Goal: Task Accomplishment & Management: Use online tool/utility

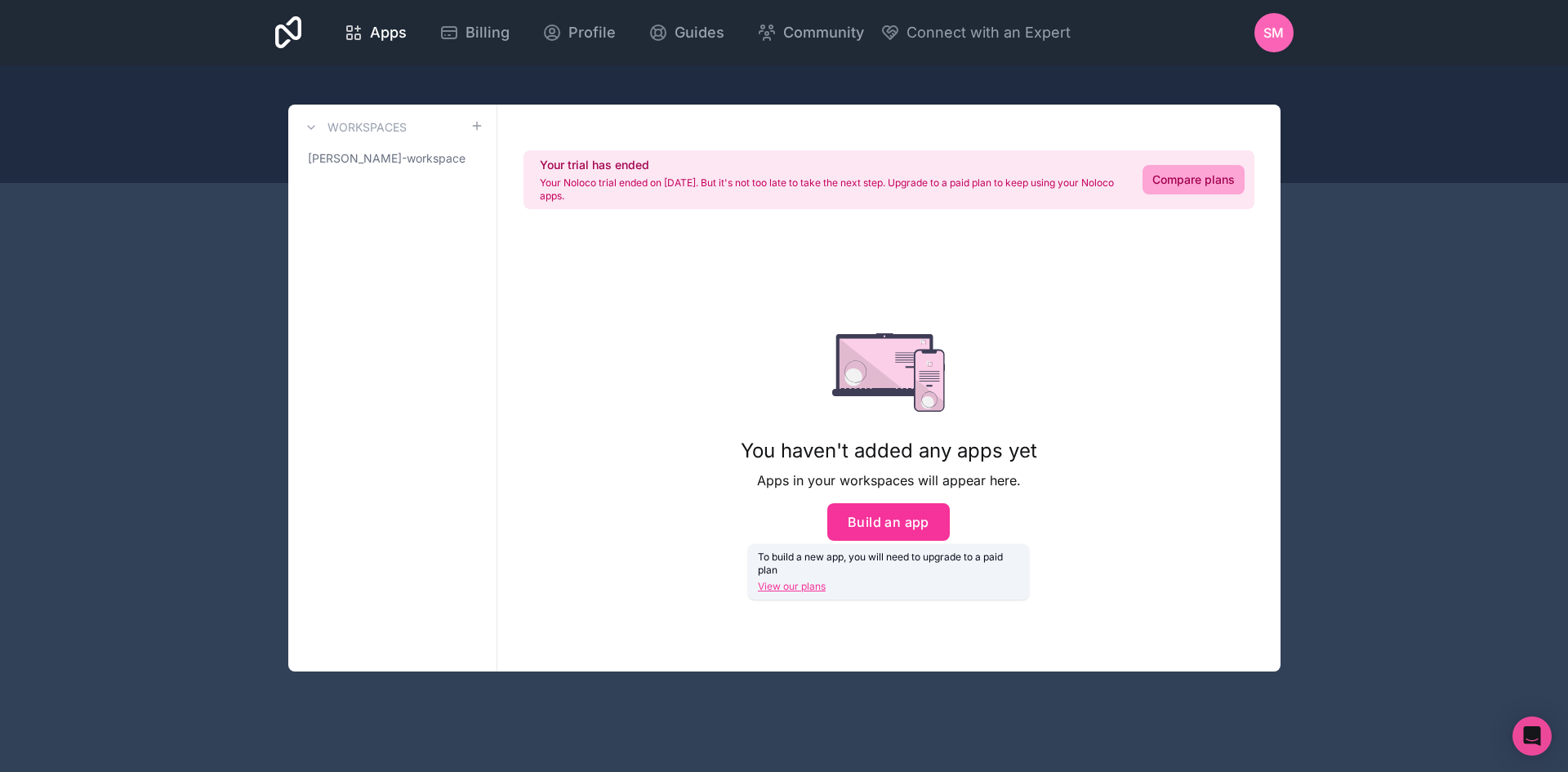
click at [1197, 172] on link "Compare plans" at bounding box center [1193, 179] width 103 height 30
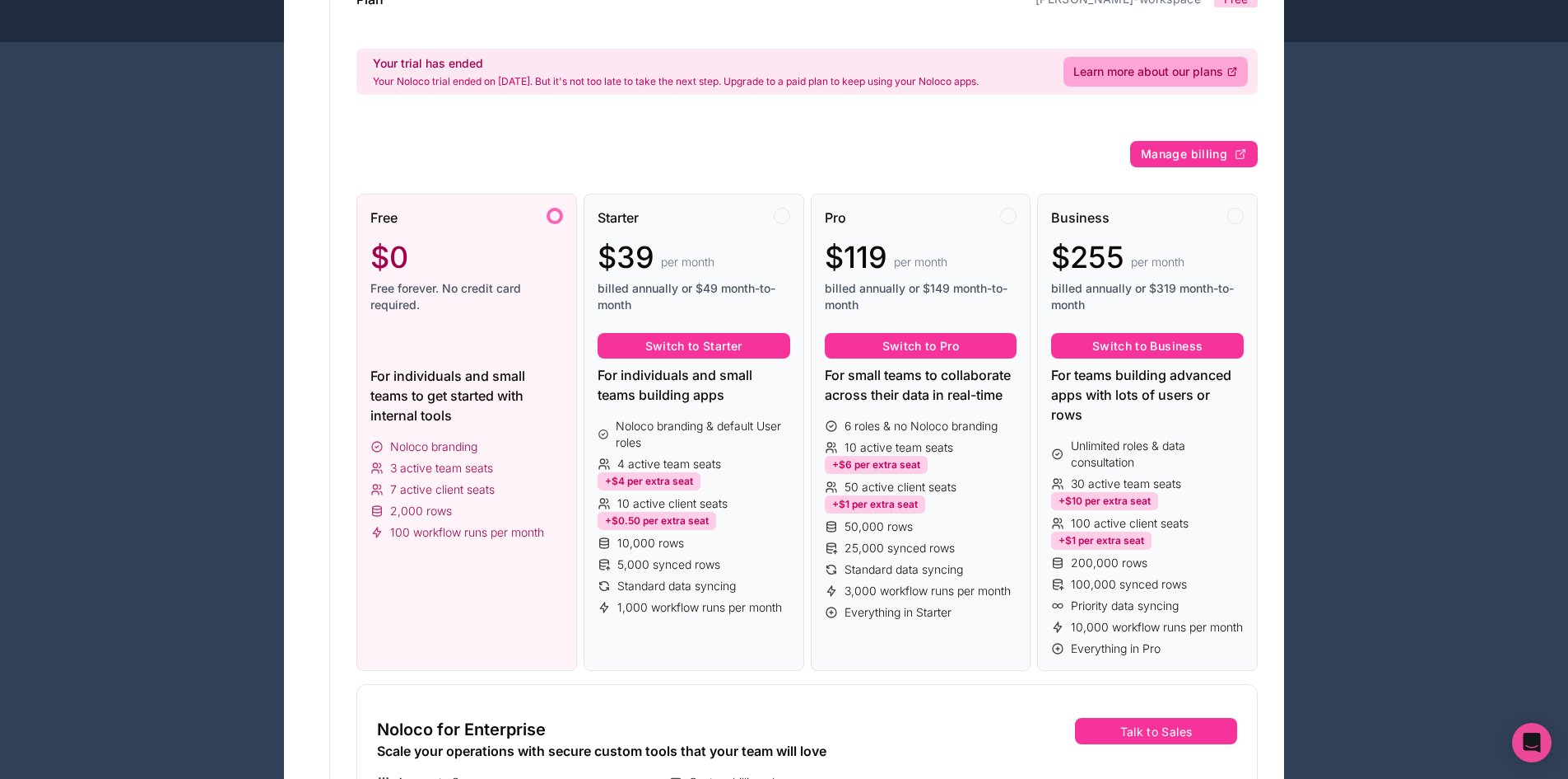
scroll to position [165, 0]
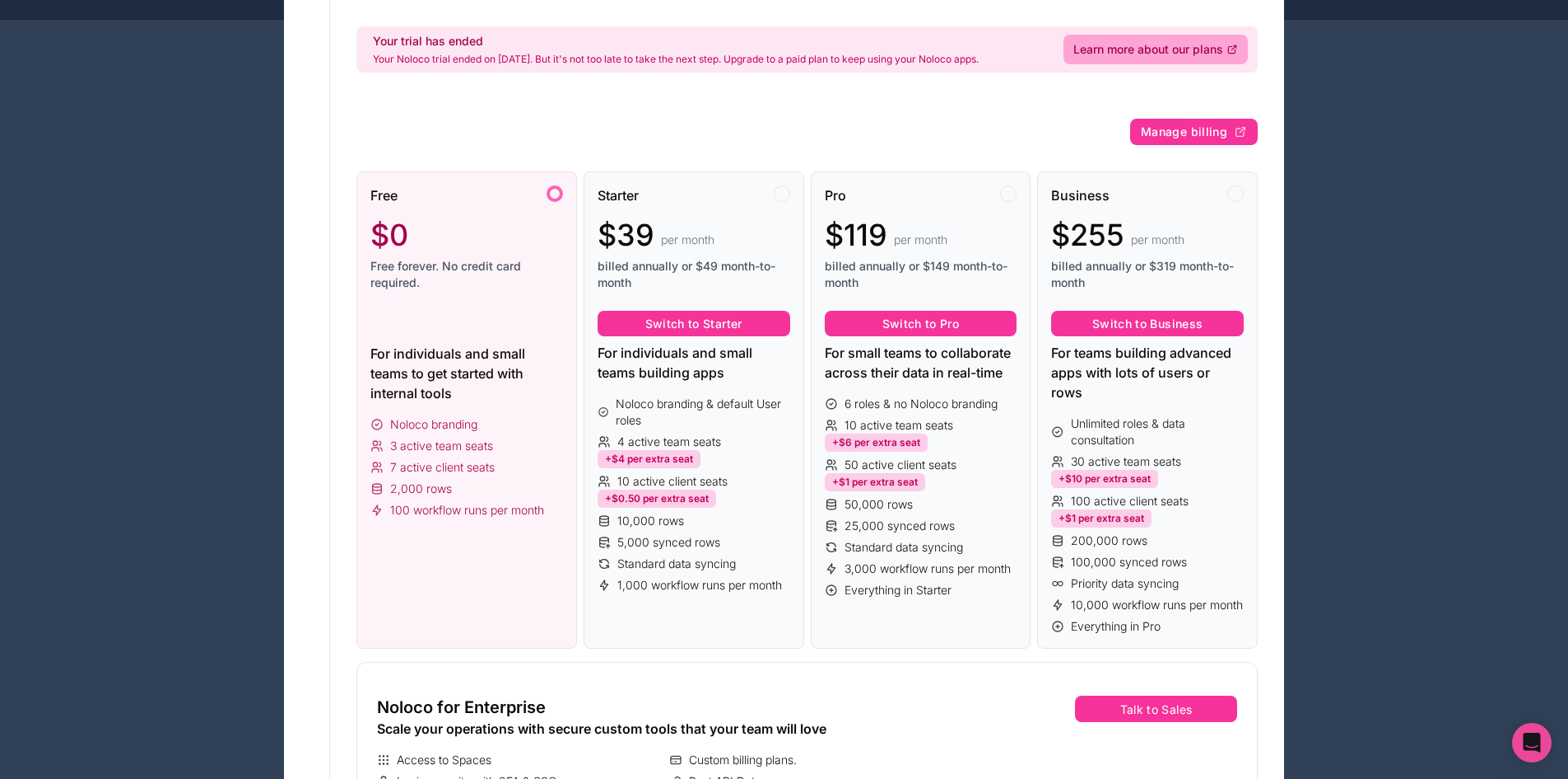
click at [458, 281] on span "Free forever. No credit card required." at bounding box center [467, 274] width 193 height 33
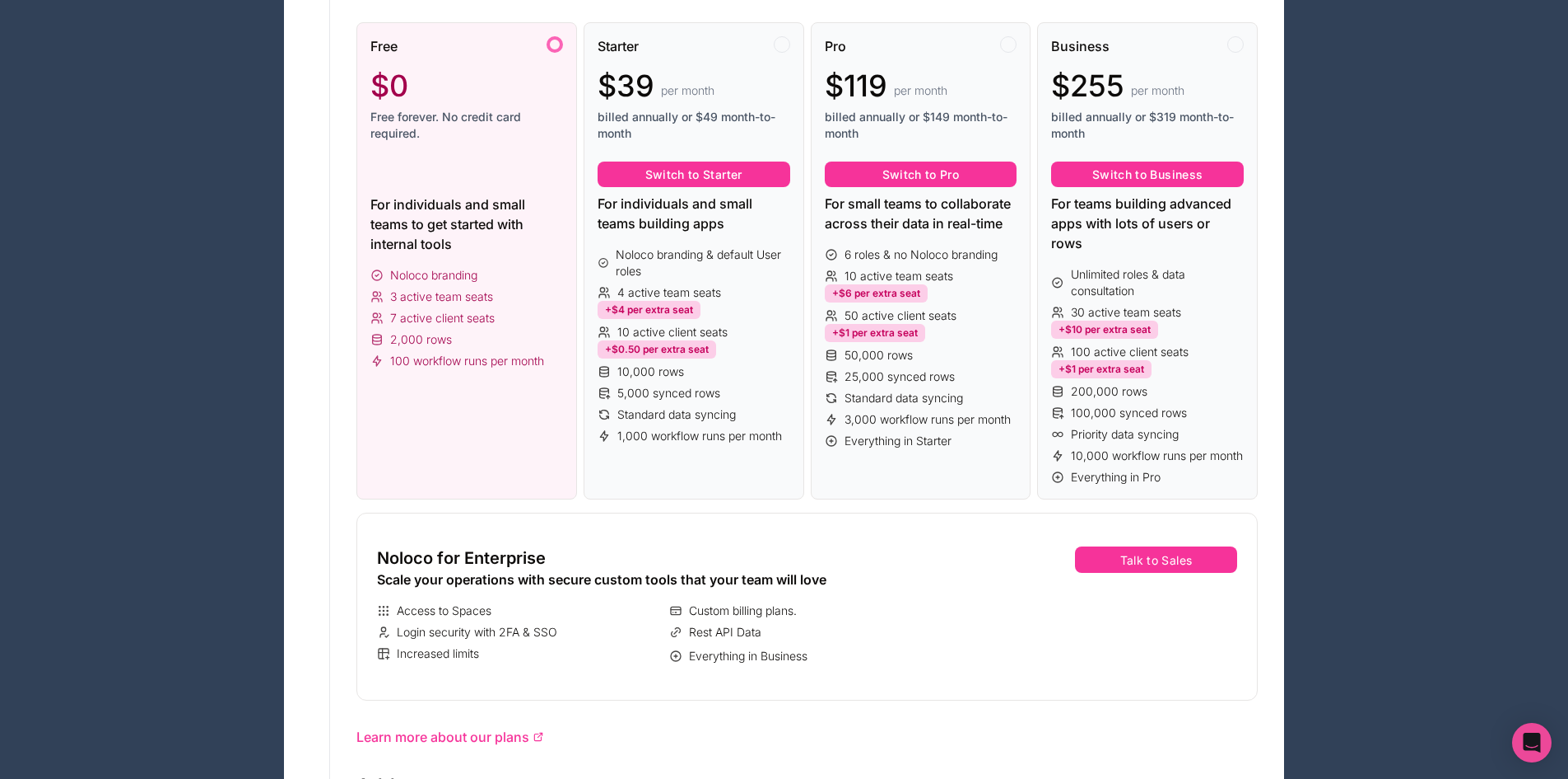
scroll to position [247, 0]
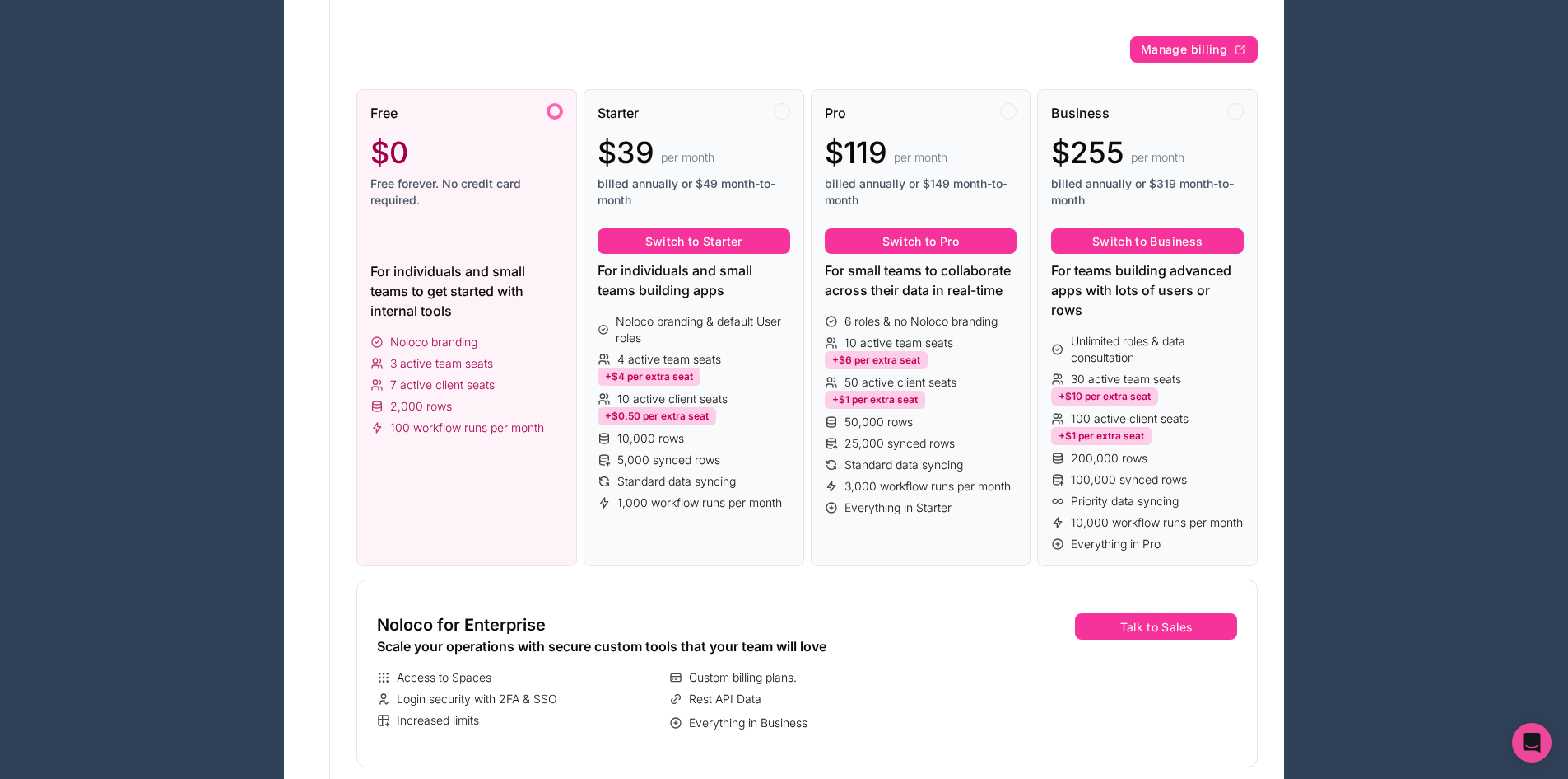
click at [424, 188] on span "Free forever. No credit card required." at bounding box center [467, 191] width 193 height 33
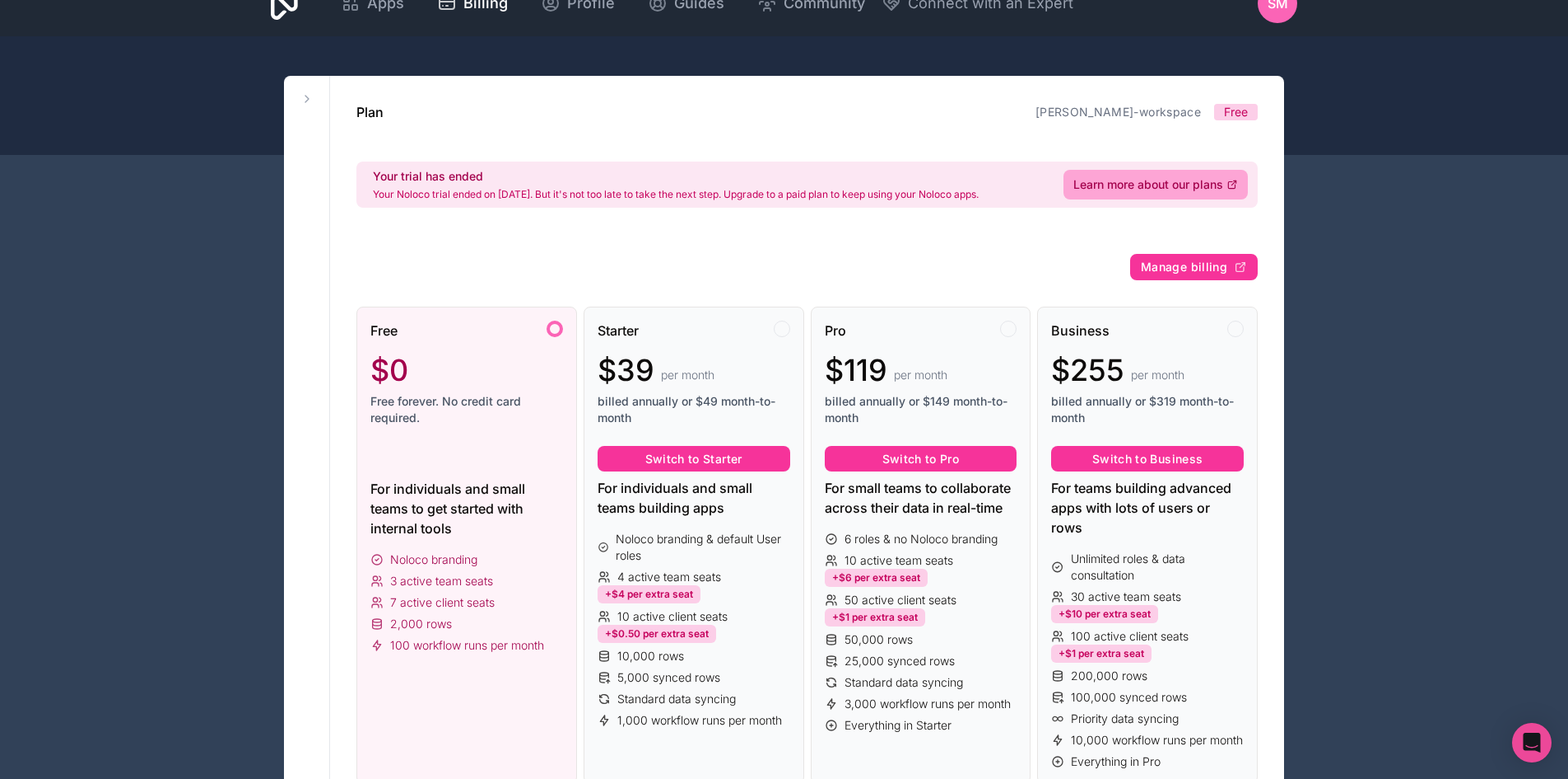
scroll to position [0, 0]
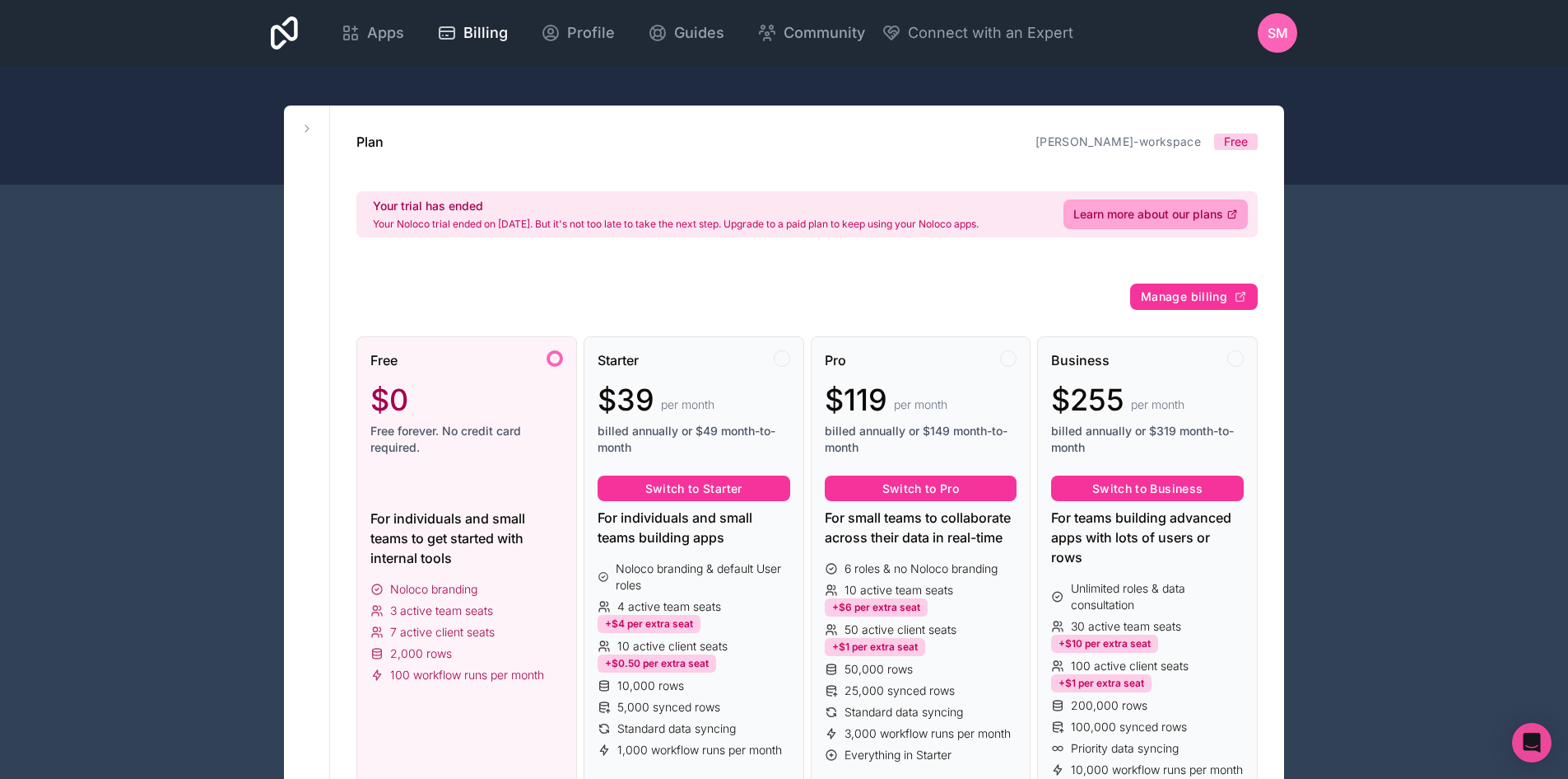
click at [1329, 136] on div at bounding box center [784, 124] width 1568 height 118
drag, startPoint x: 1121, startPoint y: 89, endPoint x: 1070, endPoint y: 88, distance: 51.0
click at [1118, 86] on div at bounding box center [784, 124] width 1568 height 118
click at [384, 33] on span "Apps" at bounding box center [385, 33] width 37 height 23
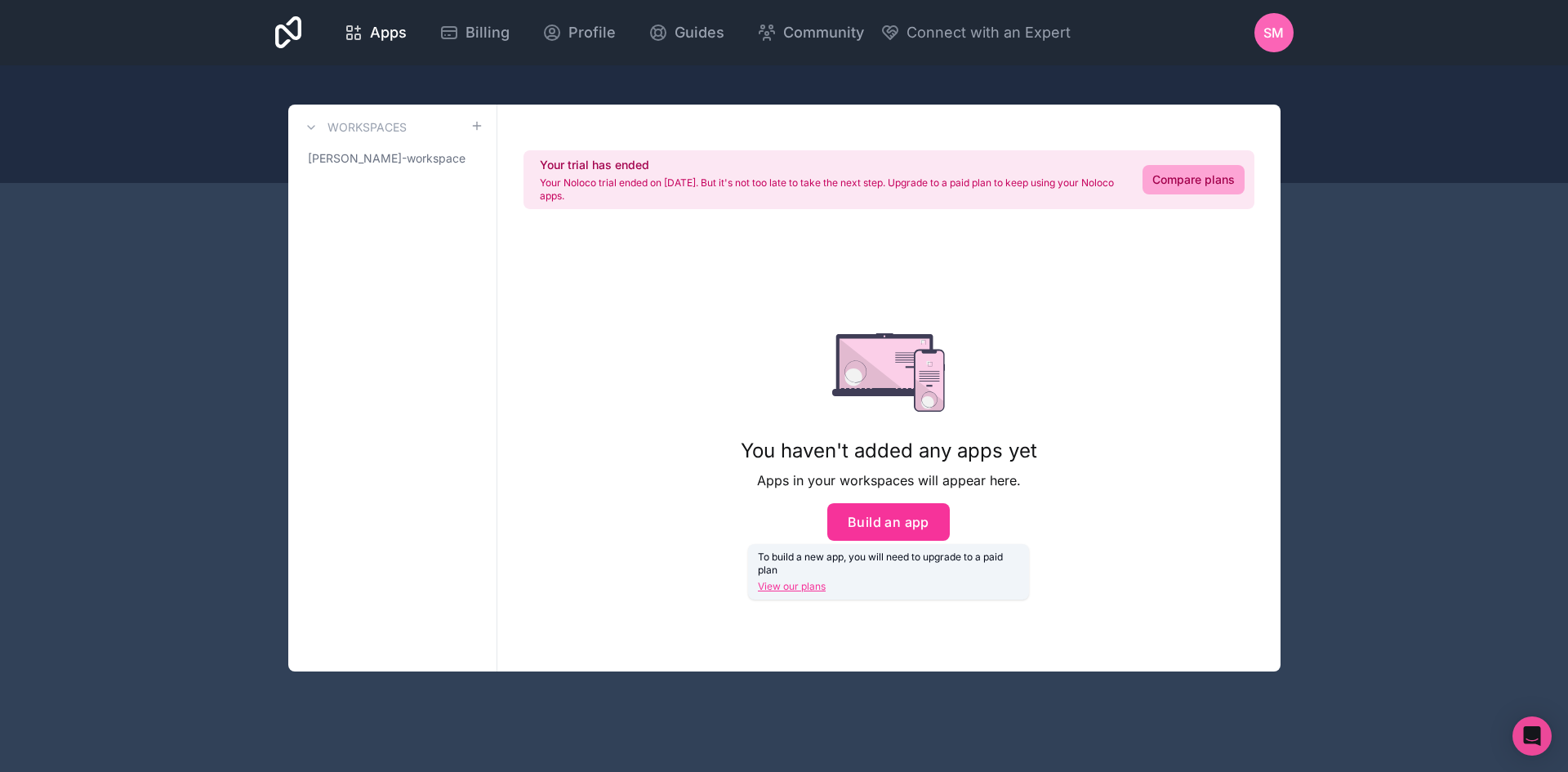
click at [323, 128] on link "Workspaces" at bounding box center [354, 127] width 106 height 20
click at [370, 167] on link "[PERSON_NAME]-workspace" at bounding box center [392, 159] width 182 height 30
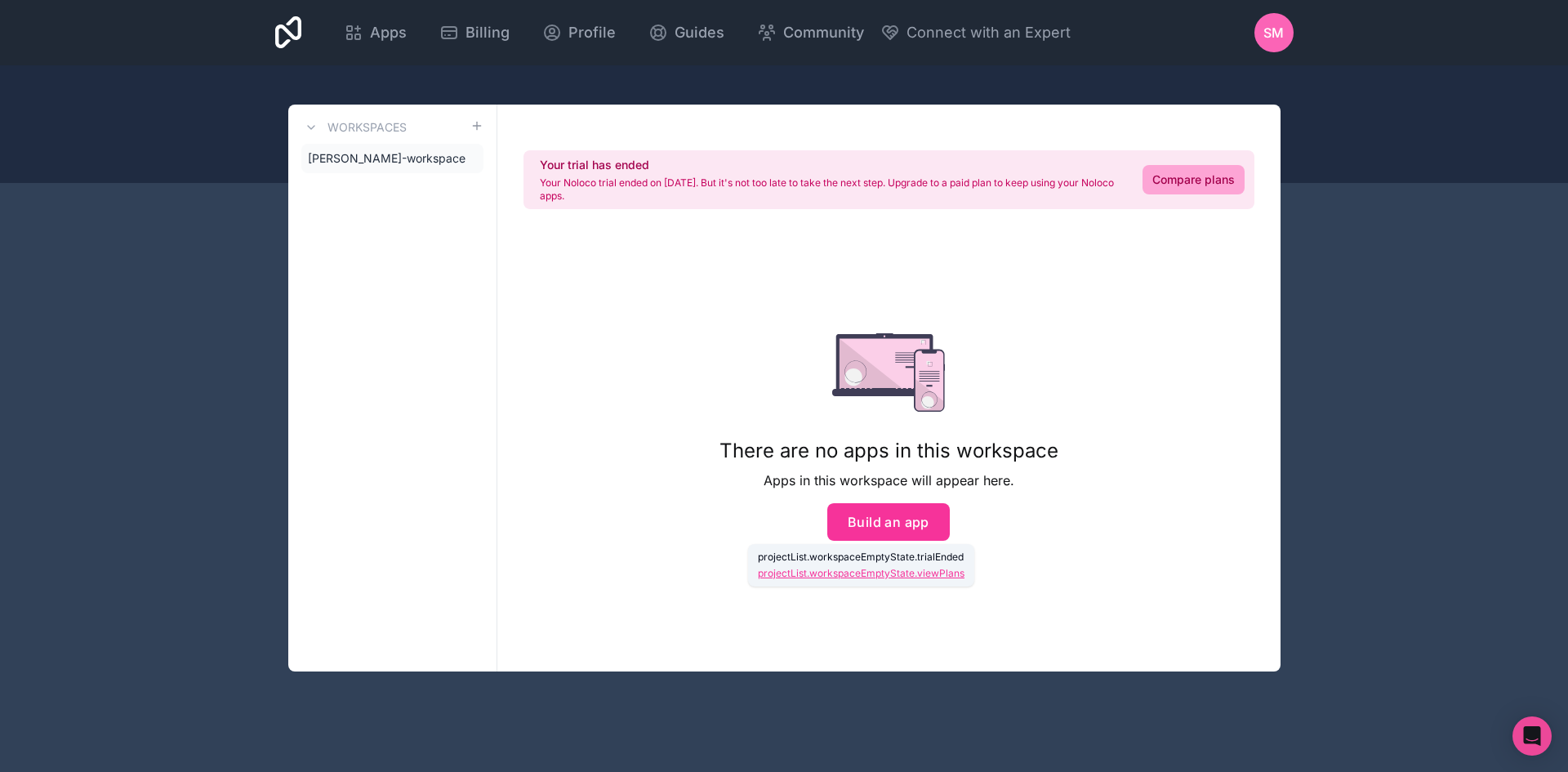
click at [869, 513] on button "Build an app" at bounding box center [889, 522] width 122 height 37
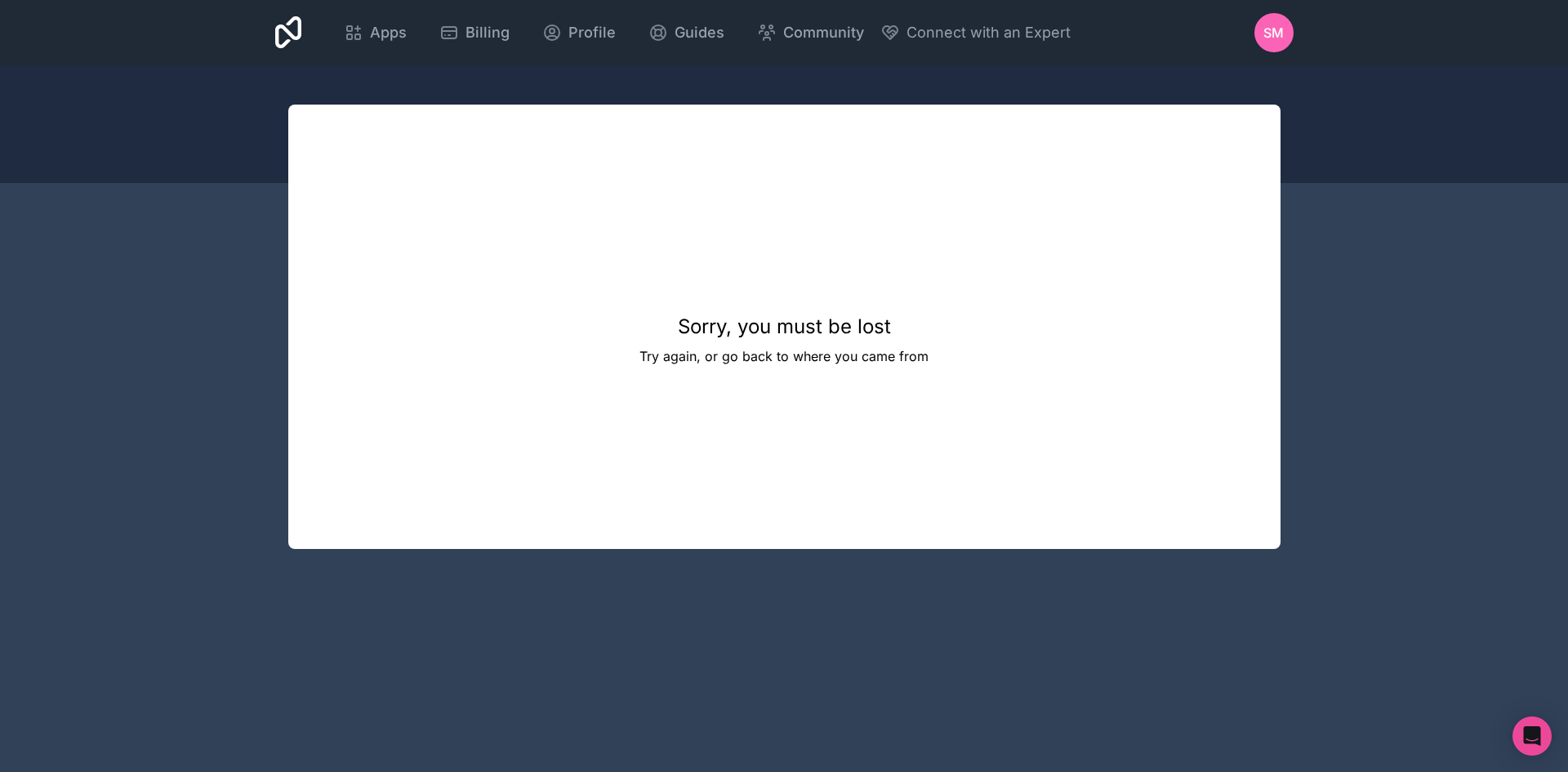
click at [498, 27] on span "Billing" at bounding box center [487, 33] width 44 height 23
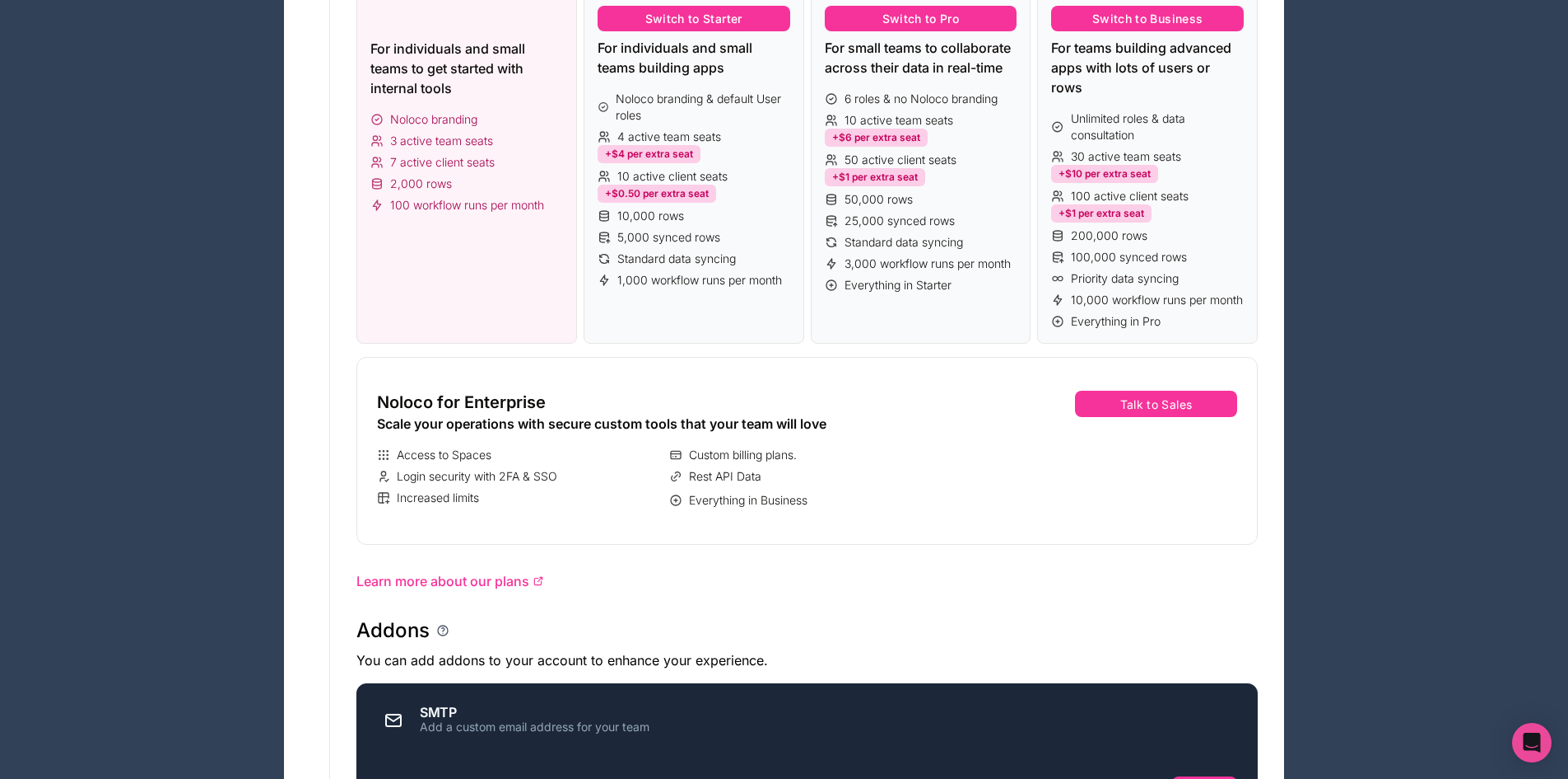
scroll to position [140, 0]
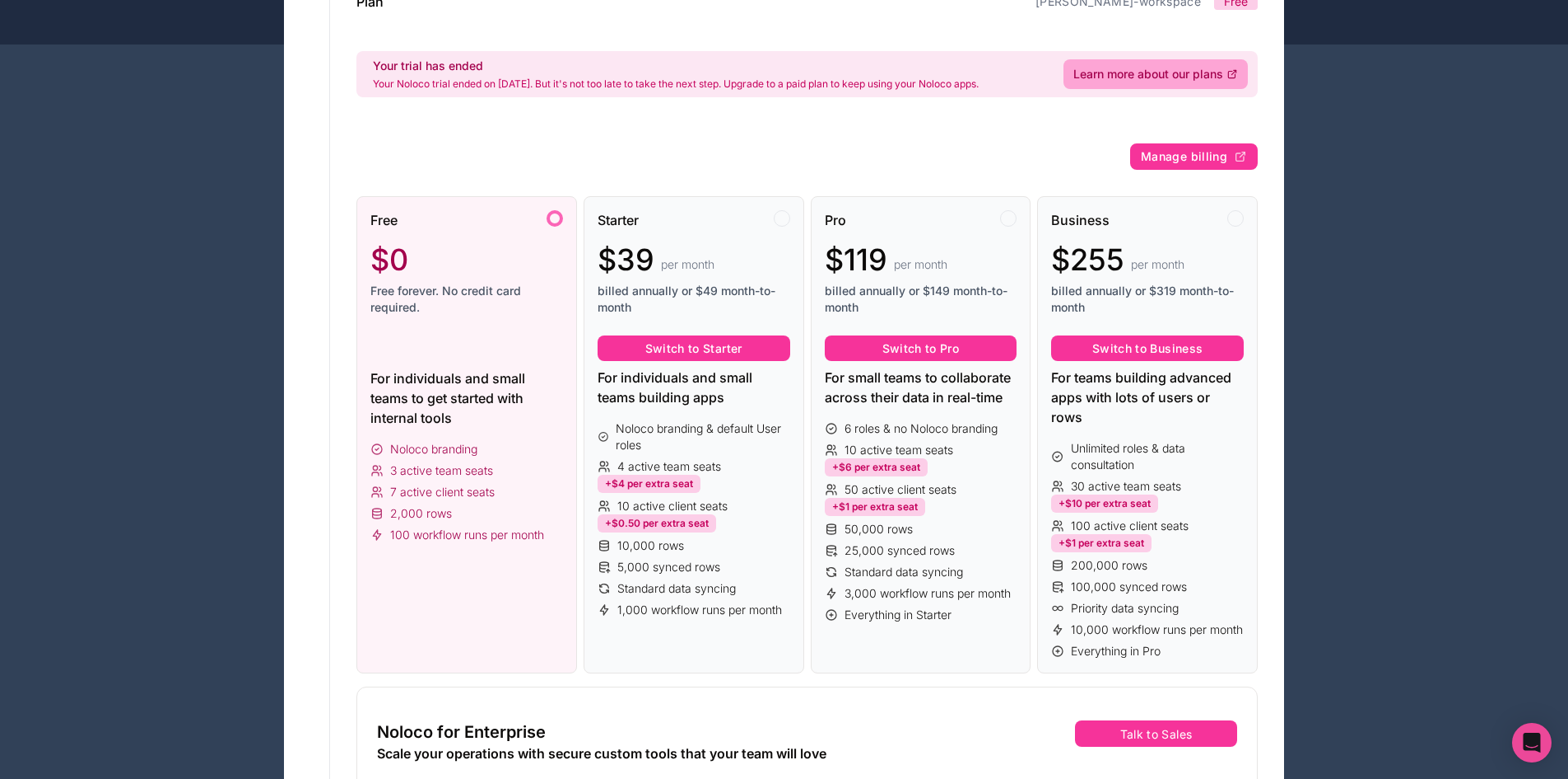
click at [441, 330] on div "Free $0 Free forever. No credit card required. For individuals and small teams …" at bounding box center [467, 435] width 221 height 478
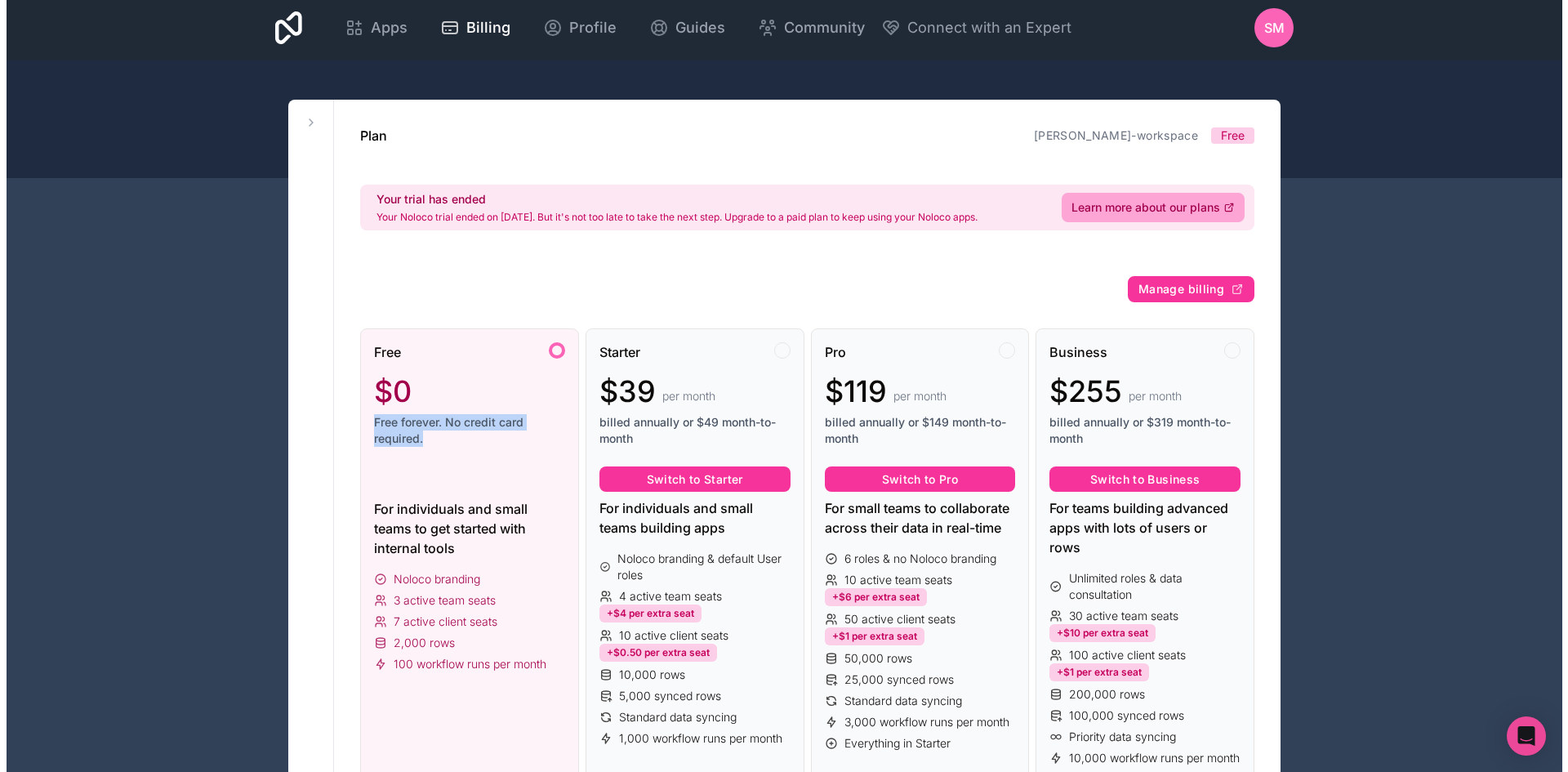
scroll to position [0, 0]
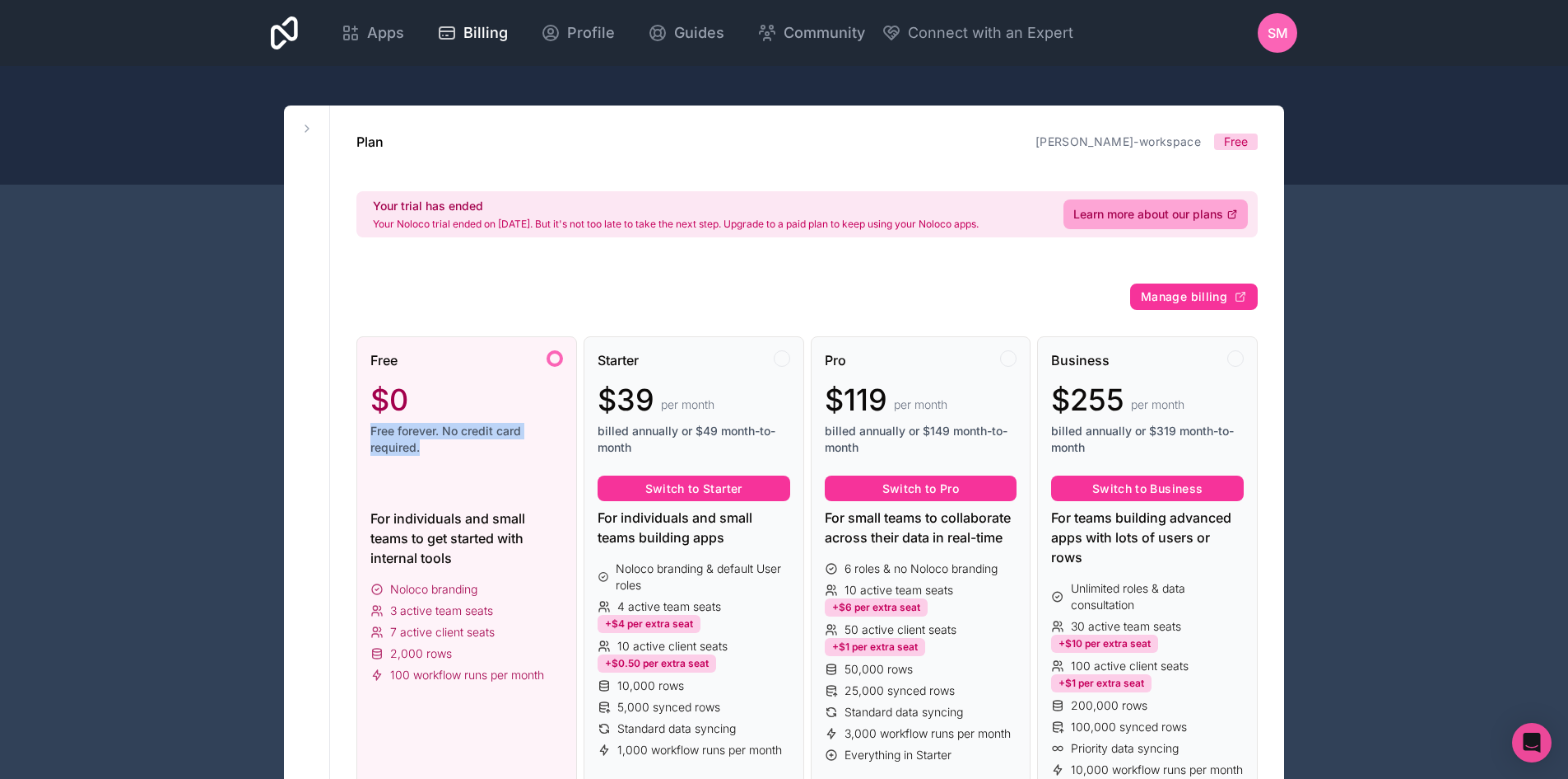
click at [1180, 141] on link "[PERSON_NAME]-workspace" at bounding box center [1119, 141] width 165 height 14
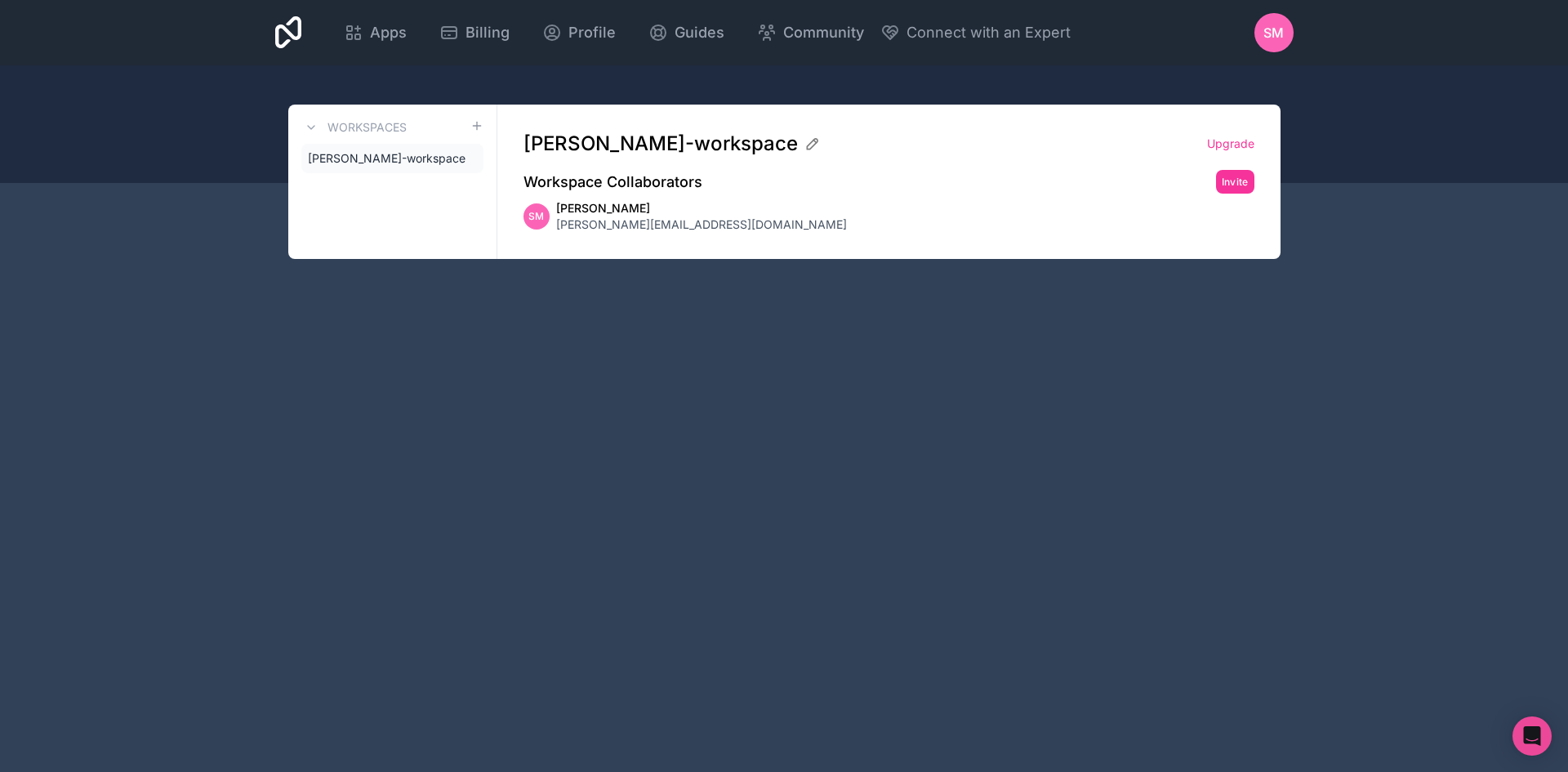
click at [375, 23] on span "Apps" at bounding box center [388, 33] width 36 height 23
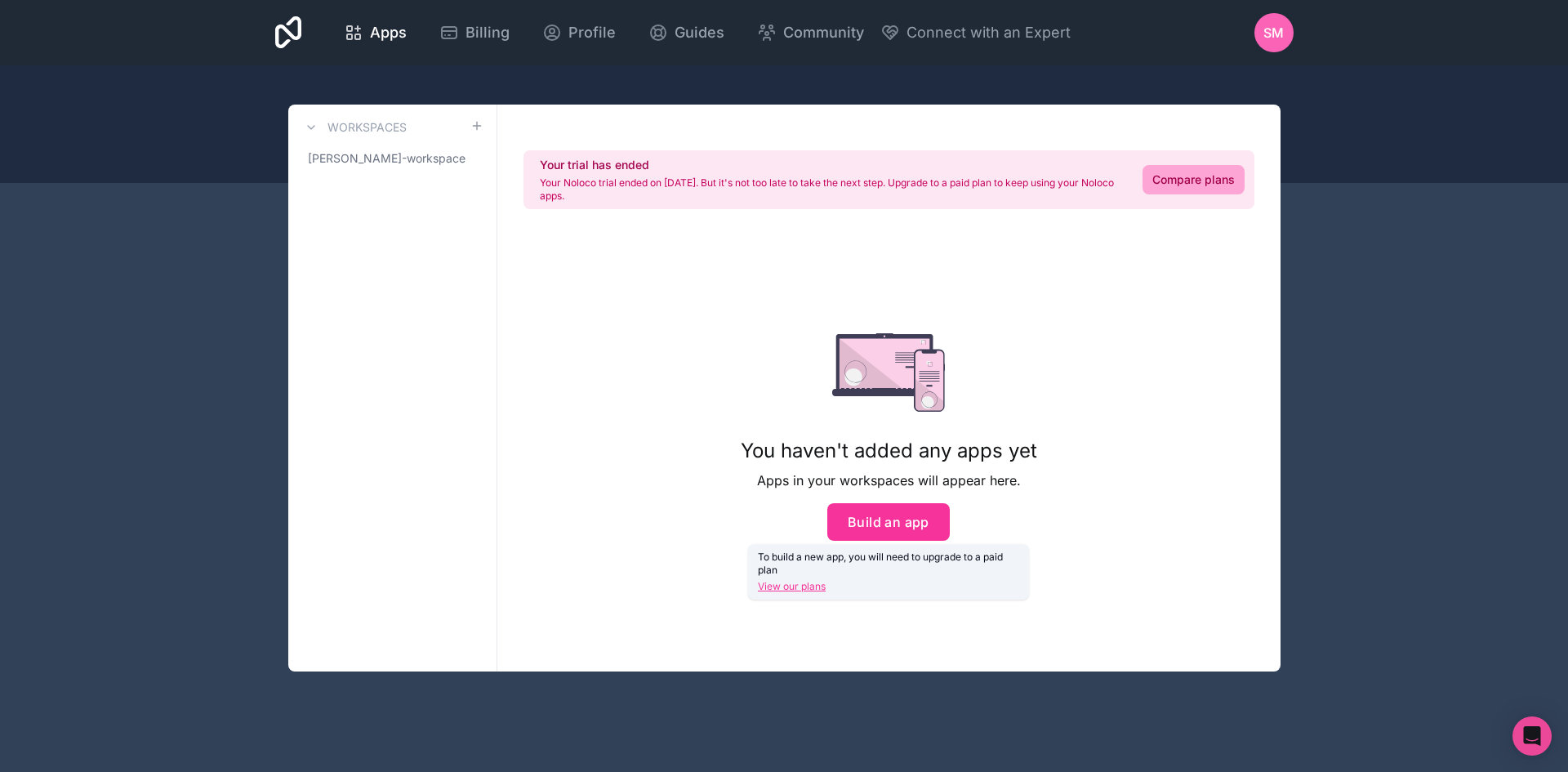
click at [872, 516] on button "Build an app" at bounding box center [889, 522] width 122 height 37
